Goal: Task Accomplishment & Management: Use online tool/utility

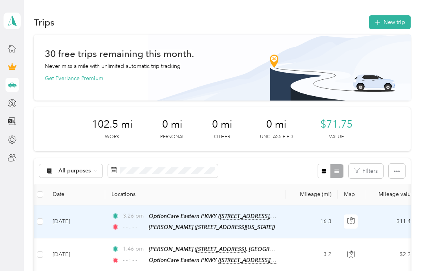
scroll to position [0, 68]
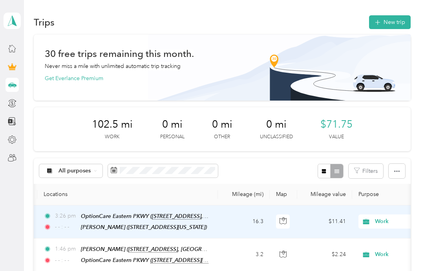
click at [400, 22] on button "New trip" at bounding box center [390, 22] width 42 height 14
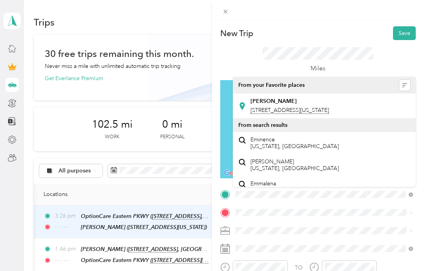
click at [302, 110] on span "[STREET_ADDRESS][US_STATE]" at bounding box center [290, 110] width 79 height 7
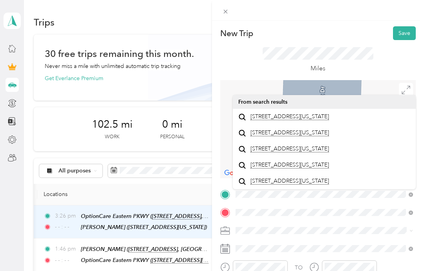
click at [275, 136] on span "[STREET_ADDRESS][US_STATE]" at bounding box center [290, 132] width 79 height 7
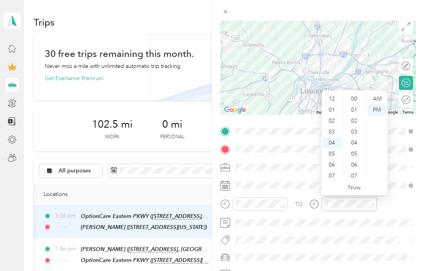
scroll to position [219, 0]
click at [337, 109] on div "05" at bounding box center [332, 110] width 19 height 11
click at [333, 125] on div "04" at bounding box center [332, 125] width 19 height 11
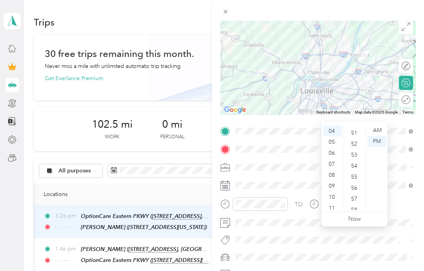
scroll to position [568, 0]
click at [357, 184] on div "57" at bounding box center [355, 189] width 19 height 11
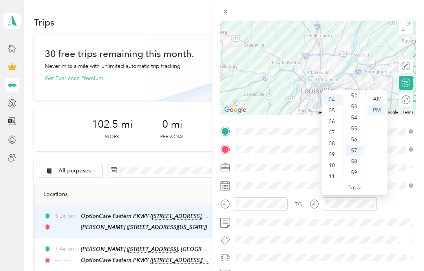
click at [398, 11] on div at bounding box center [318, 10] width 212 height 21
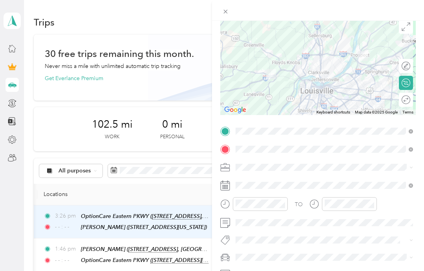
scroll to position [31, 0]
click at [383, 9] on div at bounding box center [318, 10] width 212 height 21
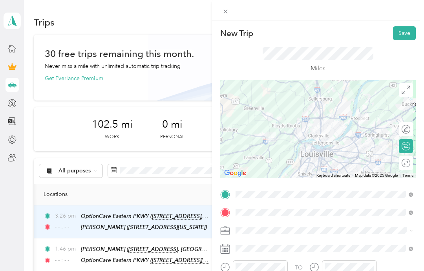
scroll to position [0, 0]
click at [410, 31] on button "Save" at bounding box center [404, 33] width 23 height 14
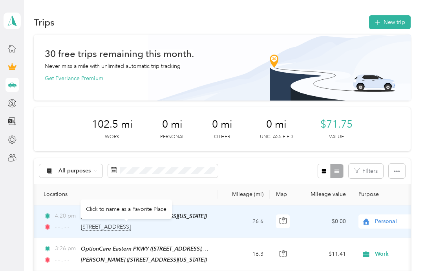
click at [131, 223] on span "[STREET_ADDRESS]" at bounding box center [106, 226] width 50 height 7
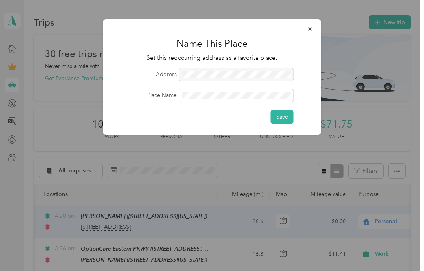
click at [282, 115] on button "Save" at bounding box center [282, 117] width 23 height 14
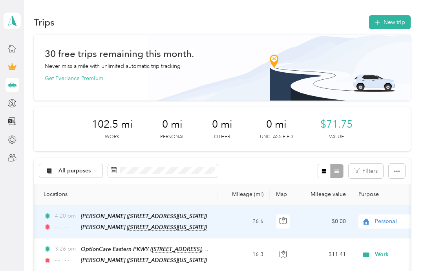
scroll to position [11, 0]
